Goal: Task Accomplishment & Management: Use online tool/utility

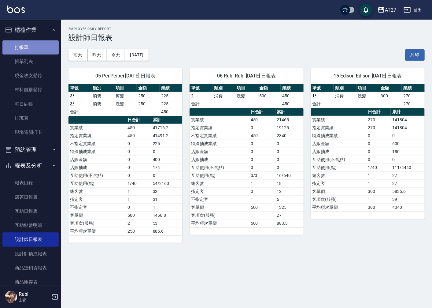
click at [42, 47] on link "打帳單" at bounding box center [30, 47] width 56 height 14
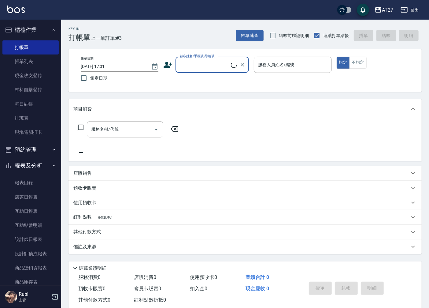
click at [199, 65] on input "顧客姓名/手機號碼/編號" at bounding box center [204, 64] width 53 height 11
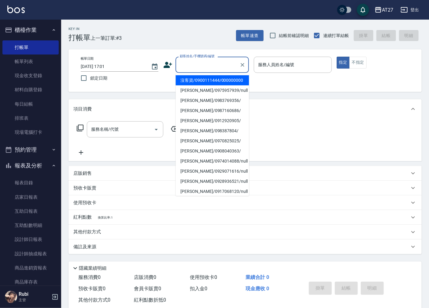
click at [197, 81] on li "沒客資/0900111444/000000000" at bounding box center [212, 80] width 73 height 10
type input "沒客資/0900111444/000000000"
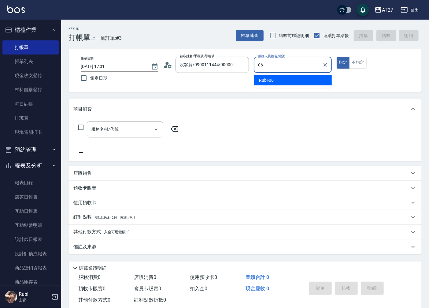
type input "Rubi-06"
type button "true"
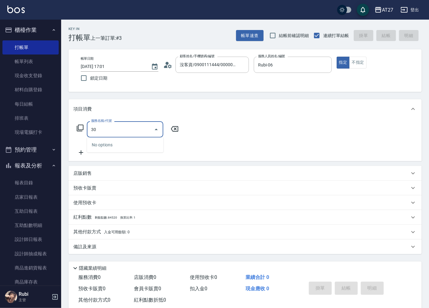
type input "301"
type input "150"
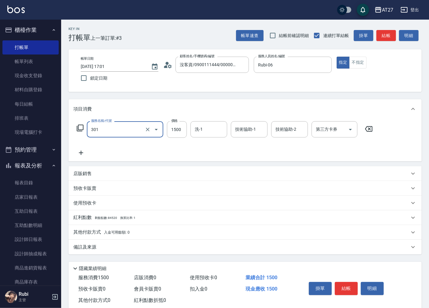
type input "燙髮(301)"
type input "1"
type input "0"
type input "140"
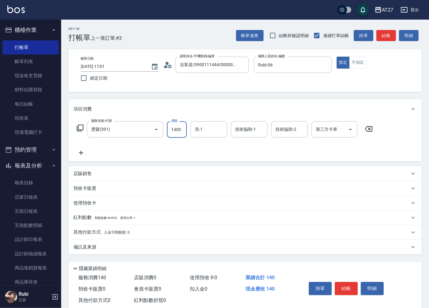
type input "1400"
type input "鯨魚-12"
click at [386, 38] on button "結帳" at bounding box center [386, 35] width 20 height 11
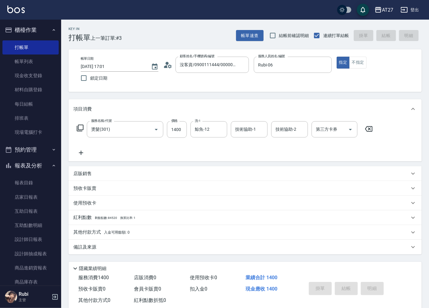
type input "0"
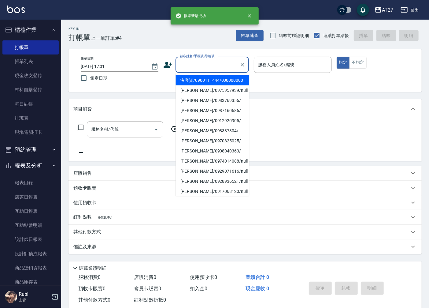
click at [224, 65] on input "顧客姓名/手機號碼/編號" at bounding box center [207, 64] width 59 height 11
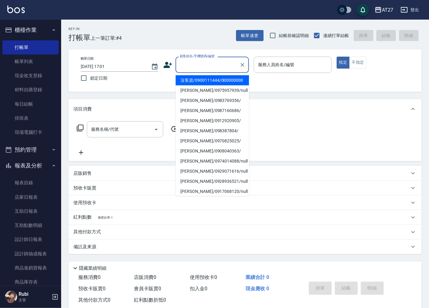
click at [227, 83] on li "沒客資/0900111444/000000000" at bounding box center [212, 80] width 73 height 10
type input "沒客資/0900111444/000000000"
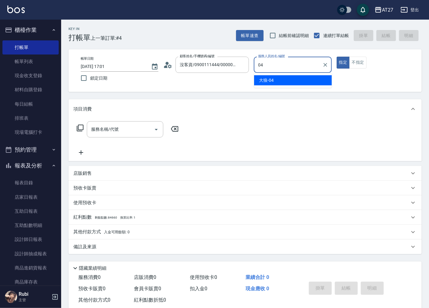
type input "大狼-04"
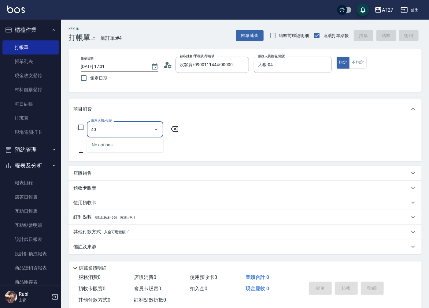
type input "401"
type input "20"
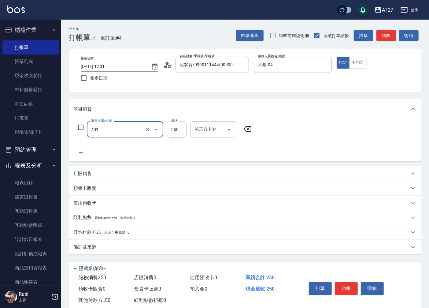
type input "剪髮(401)"
type input "0"
type input "20"
type input "200"
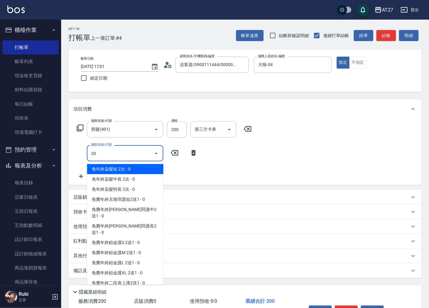
type input "201"
type input "40"
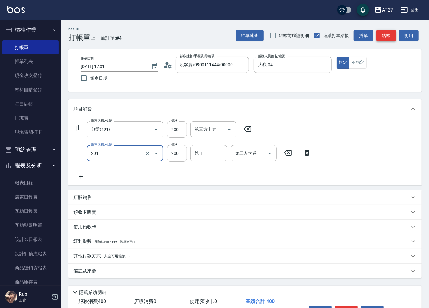
type input "洗髮(201)"
click at [384, 34] on button "結帳" at bounding box center [386, 35] width 20 height 11
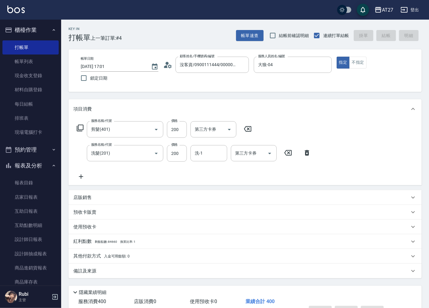
type input "0"
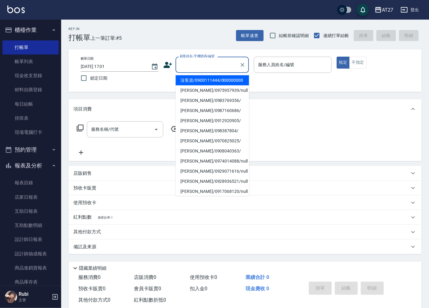
click at [197, 65] on input "顧客姓名/手機號碼/編號" at bounding box center [207, 64] width 59 height 11
click at [201, 80] on li "沒客資/0900111444/000000000" at bounding box center [212, 80] width 73 height 10
type input "沒客資/0900111444/000000000"
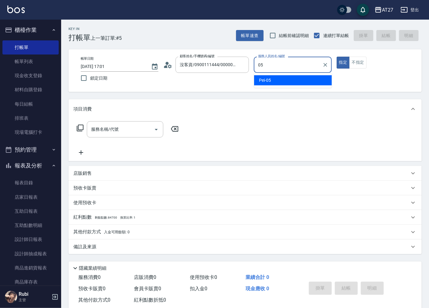
type input "Pei-05"
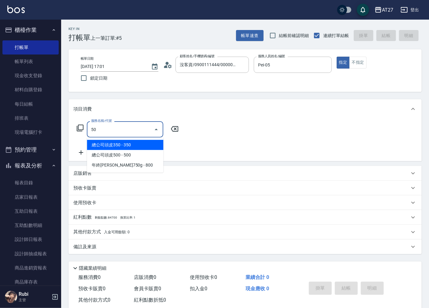
type input "501"
type input "100"
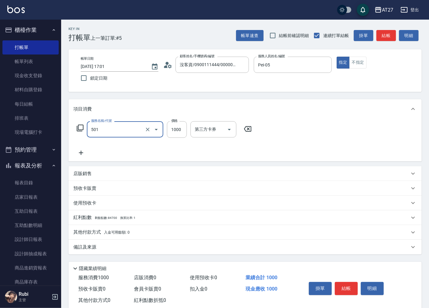
type input "染髮(501)"
type input "1"
type input "0"
type input "150"
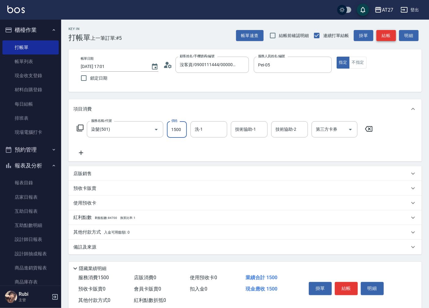
type input "1500"
click at [388, 41] on button "結帳" at bounding box center [386, 35] width 20 height 11
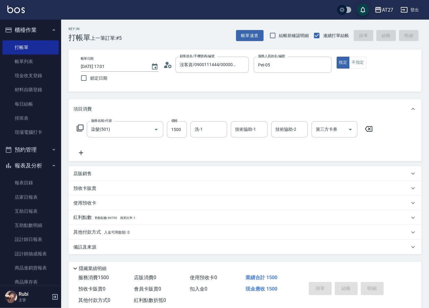
type input "[DATE] 17:02"
type input "0"
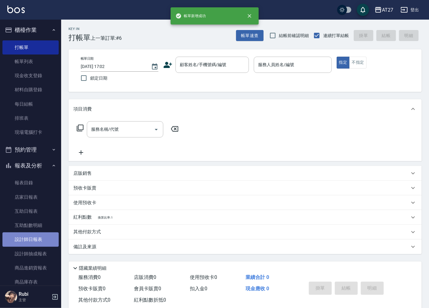
click at [38, 237] on link "設計師日報表" at bounding box center [30, 239] width 56 height 14
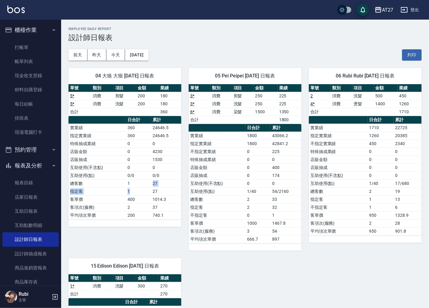
drag, startPoint x: 145, startPoint y: 188, endPoint x: 138, endPoint y: 166, distance: 22.9
click at [138, 166] on tbody "實業績 360 24646.5 指定實業績 360 24646.5 特殊抽成業績 0 0 店販金額 0 4230 店販抽成 0 1530 互助使用(不含點) …" at bounding box center [124, 171] width 113 height 95
drag, startPoint x: 138, startPoint y: 166, endPoint x: 124, endPoint y: 149, distance: 22.4
click at [124, 149] on table "日合計 累計 實業績 360 24646.5 指定實業績 360 24646.5 特殊抽成業績 0 0 店販金額 0 4230 店販抽成 0 1530 互助使…" at bounding box center [124, 167] width 113 height 103
drag, startPoint x: 124, startPoint y: 149, endPoint x: 124, endPoint y: 166, distance: 17.4
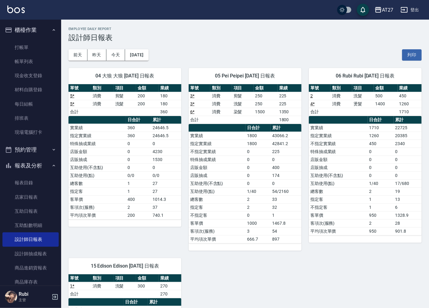
click at [124, 166] on td "互助使用(不含點)" at bounding box center [96, 167] width 57 height 8
drag, startPoint x: 123, startPoint y: 166, endPoint x: 119, endPoint y: 154, distance: 12.3
click at [119, 154] on tbody "實業績 360 24646.5 指定實業績 360 24646.5 特殊抽成業績 0 0 店販金額 0 4230 店販抽成 0 1530 互助使用(不含點) …" at bounding box center [124, 171] width 113 height 95
drag, startPoint x: 119, startPoint y: 154, endPoint x: 114, endPoint y: 158, distance: 6.4
click at [114, 158] on tbody "實業績 360 24646.5 指定實業績 360 24646.5 特殊抽成業績 0 0 店販金額 0 4230 店販抽成 0 1530 互助使用(不含點) …" at bounding box center [124, 171] width 113 height 95
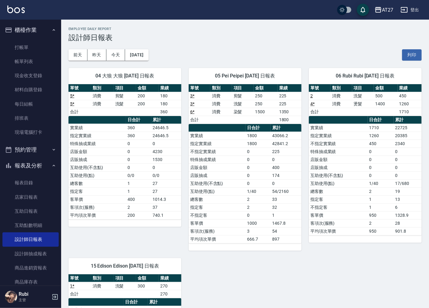
drag, startPoint x: 114, startPoint y: 158, endPoint x: 116, endPoint y: 165, distance: 7.9
click at [116, 165] on td "互助使用(不含點)" at bounding box center [96, 167] width 57 height 8
click at [115, 159] on td "店販抽成" at bounding box center [96, 159] width 57 height 8
drag, startPoint x: 104, startPoint y: 137, endPoint x: 110, endPoint y: 165, distance: 29.0
click at [110, 165] on tbody "實業績 360 24646.5 指定實業績 360 24646.5 特殊抽成業績 0 0 店販金額 0 4230 店販抽成 0 1530 互助使用(不含點) …" at bounding box center [124, 171] width 113 height 95
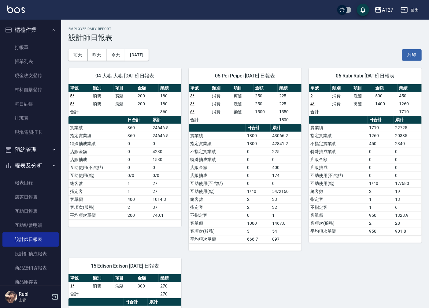
drag, startPoint x: 110, startPoint y: 165, endPoint x: 111, endPoint y: 176, distance: 10.2
click at [112, 176] on td "互助使用(點)" at bounding box center [96, 175] width 57 height 8
drag, startPoint x: 107, startPoint y: 169, endPoint x: 102, endPoint y: 157, distance: 12.9
click at [102, 157] on tbody "實業績 360 24646.5 指定實業績 360 24646.5 特殊抽成業績 0 0 店販金額 0 4230 店販抽成 0 1530 互助使用(不含點) …" at bounding box center [124, 171] width 113 height 95
drag, startPoint x: 102, startPoint y: 157, endPoint x: 102, endPoint y: 164, distance: 6.4
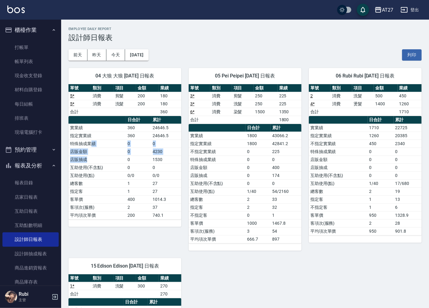
click at [102, 164] on tbody "實業績 360 24646.5 指定實業績 360 24646.5 特殊抽成業績 0 0 店販金額 0 4230 店販抽成 0 1530 互助使用(不含點) …" at bounding box center [124, 171] width 113 height 95
drag, startPoint x: 102, startPoint y: 164, endPoint x: 103, endPoint y: 171, distance: 7.7
click at [103, 171] on td "互助使用(不含點)" at bounding box center [96, 167] width 57 height 8
drag, startPoint x: 253, startPoint y: 181, endPoint x: 251, endPoint y: 177, distance: 4.0
click at [251, 177] on tbody "實業績 1800 43066.2 指定實業績 1800 42841.2 不指定實業績 0 225 特殊抽成業績 0 0 店販金額 0 400 店販抽成 0 1…" at bounding box center [245, 186] width 113 height 111
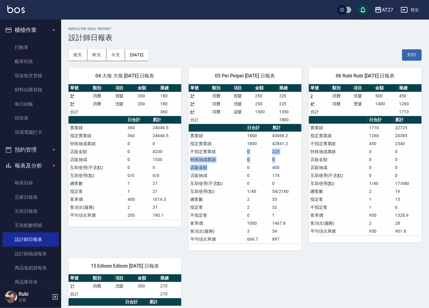
drag, startPoint x: 251, startPoint y: 177, endPoint x: 242, endPoint y: 171, distance: 11.3
click at [242, 171] on tbody "實業績 1800 43066.2 指定實業績 1800 42841.2 不指定實業績 0 225 特殊抽成業績 0 0 店販金額 0 400 店販抽成 0 1…" at bounding box center [245, 186] width 113 height 111
drag, startPoint x: 242, startPoint y: 171, endPoint x: 248, endPoint y: 184, distance: 13.8
click at [248, 184] on td "0" at bounding box center [258, 183] width 25 height 8
drag, startPoint x: 248, startPoint y: 184, endPoint x: 234, endPoint y: 169, distance: 20.1
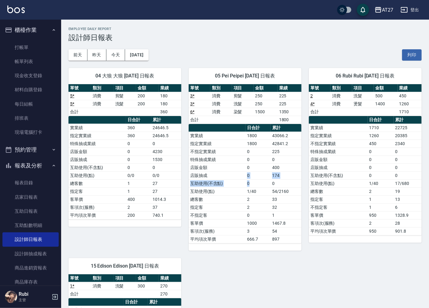
click at [234, 169] on tbody "實業績 1800 43066.2 指定實業績 1800 42841.2 不指定實業績 0 225 特殊抽成業績 0 0 店販金額 0 400 店販抽成 0 1…" at bounding box center [245, 186] width 113 height 111
drag, startPoint x: 234, startPoint y: 169, endPoint x: 222, endPoint y: 153, distance: 20.0
click at [222, 153] on tbody "實業績 1800 43066.2 指定實業績 1800 42841.2 不指定實業績 0 225 特殊抽成業績 0 0 店販金額 0 400 店販抽成 0 1…" at bounding box center [245, 186] width 113 height 111
drag, startPoint x: 222, startPoint y: 153, endPoint x: 229, endPoint y: 160, distance: 10.4
click at [229, 160] on tbody "實業績 1800 43066.2 指定實業績 1800 42841.2 不指定實業績 0 225 特殊抽成業績 0 0 店販金額 0 400 店販抽成 0 1…" at bounding box center [245, 186] width 113 height 111
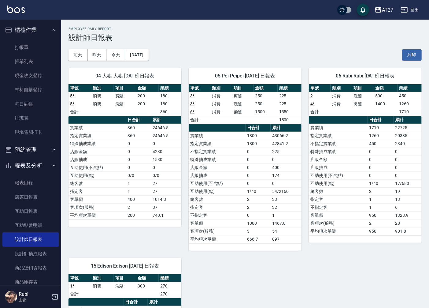
drag, startPoint x: 229, startPoint y: 160, endPoint x: 244, endPoint y: 179, distance: 23.5
click at [241, 179] on td "店販抽成" at bounding box center [217, 175] width 57 height 8
drag, startPoint x: 247, startPoint y: 165, endPoint x: 248, endPoint y: 175, distance: 10.1
click at [248, 175] on tbody "實業績 1800 43066.2 指定實業績 1800 42841.2 不指定實業績 0 225 特殊抽成業績 0 0 店販金額 0 400 店販抽成 0 1…" at bounding box center [245, 186] width 113 height 111
drag, startPoint x: 248, startPoint y: 175, endPoint x: 246, endPoint y: 187, distance: 11.5
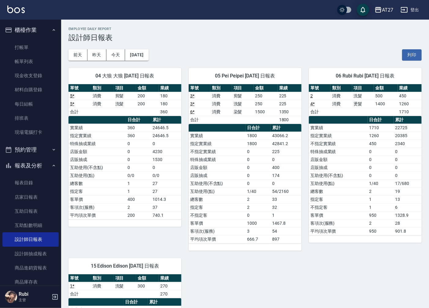
click at [246, 187] on tbody "實業績 1800 43066.2 指定實業績 1800 42841.2 不指定實業績 0 225 特殊抽成業績 0 0 店販金額 0 400 店販抽成 0 1…" at bounding box center [245, 186] width 113 height 111
drag, startPoint x: 246, startPoint y: 187, endPoint x: 228, endPoint y: 177, distance: 19.7
click at [228, 175] on tbody "實業績 1800 43066.2 指定實業績 1800 42841.2 不指定實業績 0 225 特殊抽成業績 0 0 店販金額 0 400 店販抽成 0 1…" at bounding box center [245, 186] width 113 height 111
click at [228, 183] on td "互助使用(不含點)" at bounding box center [217, 183] width 57 height 8
click at [229, 179] on td "店販抽成" at bounding box center [217, 175] width 57 height 8
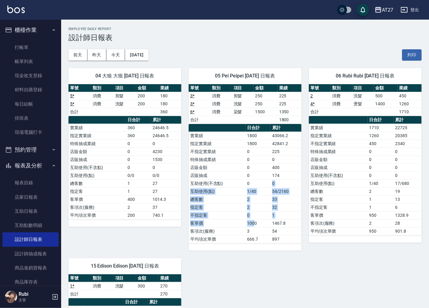
drag, startPoint x: 254, startPoint y: 225, endPoint x: 257, endPoint y: 178, distance: 47.5
click at [257, 178] on tbody "實業績 1800 43066.2 指定實業績 1800 42841.2 不指定實業績 0 225 特殊抽成業績 0 0 店販金額 0 400 店販抽成 0 1…" at bounding box center [245, 186] width 113 height 111
drag, startPoint x: 257, startPoint y: 178, endPoint x: 233, endPoint y: 159, distance: 30.1
click at [233, 159] on tbody "實業績 1800 43066.2 指定實業績 1800 42841.2 不指定實業績 0 225 特殊抽成業績 0 0 店販金額 0 400 店販抽成 0 1…" at bounding box center [245, 186] width 113 height 111
drag, startPoint x: 233, startPoint y: 159, endPoint x: 242, endPoint y: 198, distance: 39.8
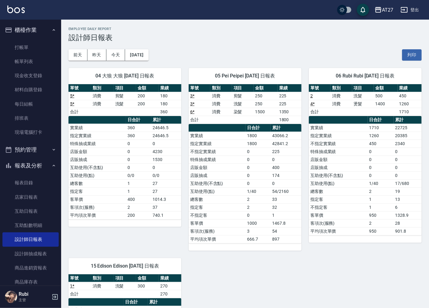
click at [242, 198] on td "總客數" at bounding box center [217, 199] width 57 height 8
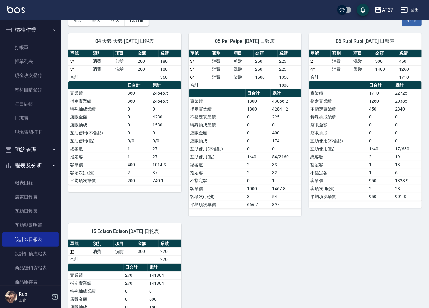
scroll to position [34, 0]
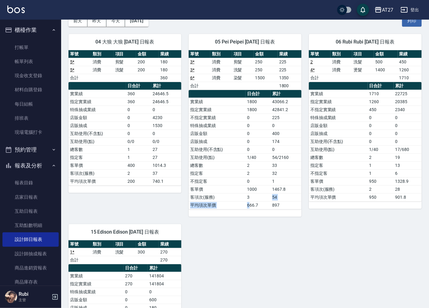
drag, startPoint x: 250, startPoint y: 204, endPoint x: 250, endPoint y: 184, distance: 19.6
click at [250, 184] on tbody "實業績 1800 43066.2 指定實業績 1800 42841.2 不指定實業績 0 225 特殊抽成業績 0 0 店販金額 0 400 店販抽成 0 1…" at bounding box center [245, 153] width 113 height 111
drag, startPoint x: 250, startPoint y: 184, endPoint x: 241, endPoint y: 171, distance: 16.3
click at [241, 171] on tbody "實業績 1800 43066.2 指定實業績 1800 42841.2 不指定實業績 0 225 特殊抽成業績 0 0 店販金額 0 400 店販抽成 0 1…" at bounding box center [245, 153] width 113 height 111
drag, startPoint x: 241, startPoint y: 171, endPoint x: 246, endPoint y: 185, distance: 15.2
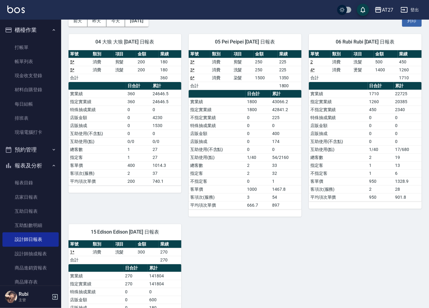
click at [247, 184] on td "0" at bounding box center [258, 181] width 25 height 8
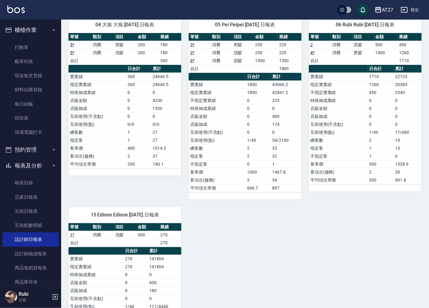
scroll to position [0, 0]
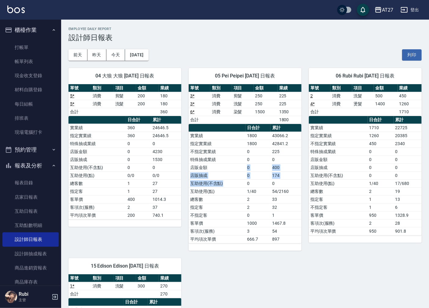
drag, startPoint x: 240, startPoint y: 182, endPoint x: 243, endPoint y: 159, distance: 23.2
click at [243, 159] on tbody "實業績 1800 43066.2 指定實業績 1800 42841.2 不指定實業績 0 225 特殊抽成業績 0 0 店販金額 0 400 店販抽成 0 1…" at bounding box center [245, 186] width 113 height 111
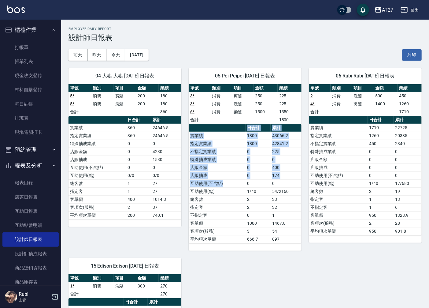
drag, startPoint x: 243, startPoint y: 159, endPoint x: 243, endPoint y: 193, distance: 34.2
click at [243, 193] on table "日合計 累計 實業績 1800 43066.2 指定實業績 1800 42841.2 不指定實業績 0 225 特殊抽成業績 0 0 店販金額 0 400 店…" at bounding box center [245, 183] width 113 height 119
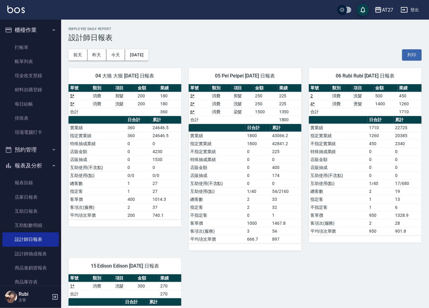
drag, startPoint x: 243, startPoint y: 193, endPoint x: 248, endPoint y: 207, distance: 14.2
click at [248, 207] on td "2" at bounding box center [258, 207] width 25 height 8
drag, startPoint x: 246, startPoint y: 202, endPoint x: 231, endPoint y: 182, distance: 25.0
click at [231, 182] on tbody "實業績 1800 43066.2 指定實業績 1800 42841.2 不指定實業績 0 225 特殊抽成業績 0 0 店販金額 0 400 店販抽成 0 1…" at bounding box center [245, 186] width 113 height 111
drag, startPoint x: 231, startPoint y: 182, endPoint x: 232, endPoint y: 196, distance: 14.1
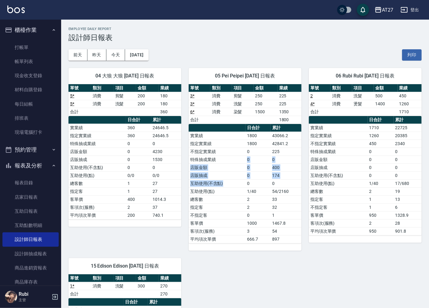
click at [232, 196] on tbody "實業績 1800 43066.2 指定實業績 1800 42841.2 不指定實業績 0 225 特殊抽成業績 0 0 店販金額 0 400 店販抽成 0 1…" at bounding box center [245, 186] width 113 height 111
click at [239, 205] on td "指定客" at bounding box center [217, 207] width 57 height 8
